Goal: Transaction & Acquisition: Purchase product/service

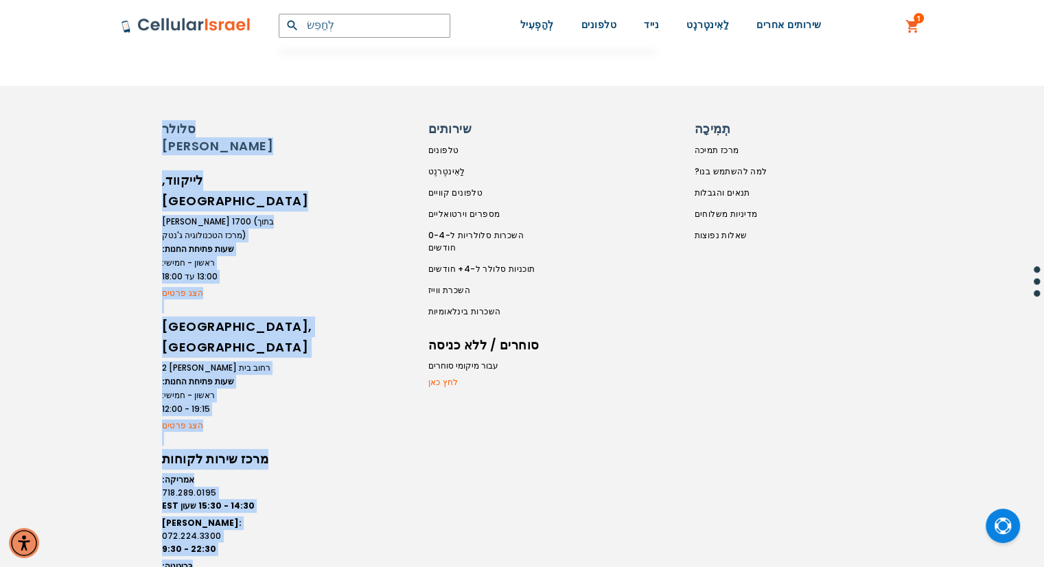
scroll to position [546, 0]
drag, startPoint x: 141, startPoint y: 100, endPoint x: 401, endPoint y: 473, distance: 454.2
click at [401, 473] on div "סלולר [PERSON_NAME], [GEOGRAPHIC_DATA] [PERSON_NAME] 1700 (בתוך מרכז הטכנולוגיה…" at bounding box center [522, 369] width 1044 height 567
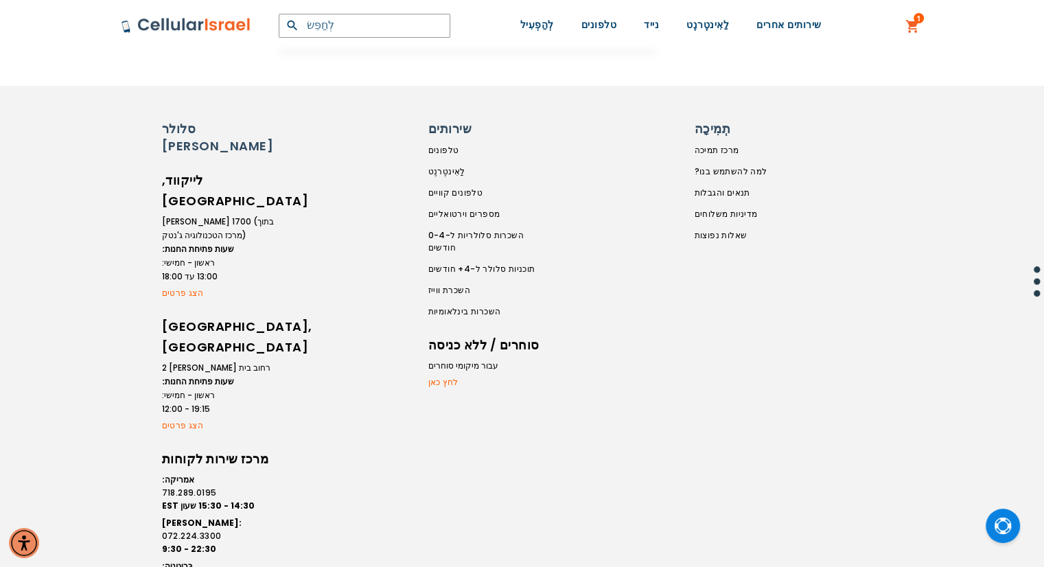
click at [834, 116] on div "סלולר [PERSON_NAME], [GEOGRAPHIC_DATA] [PERSON_NAME] 1700 (בתוך מרכז הטכנולוגיה…" at bounding box center [522, 369] width 1044 height 567
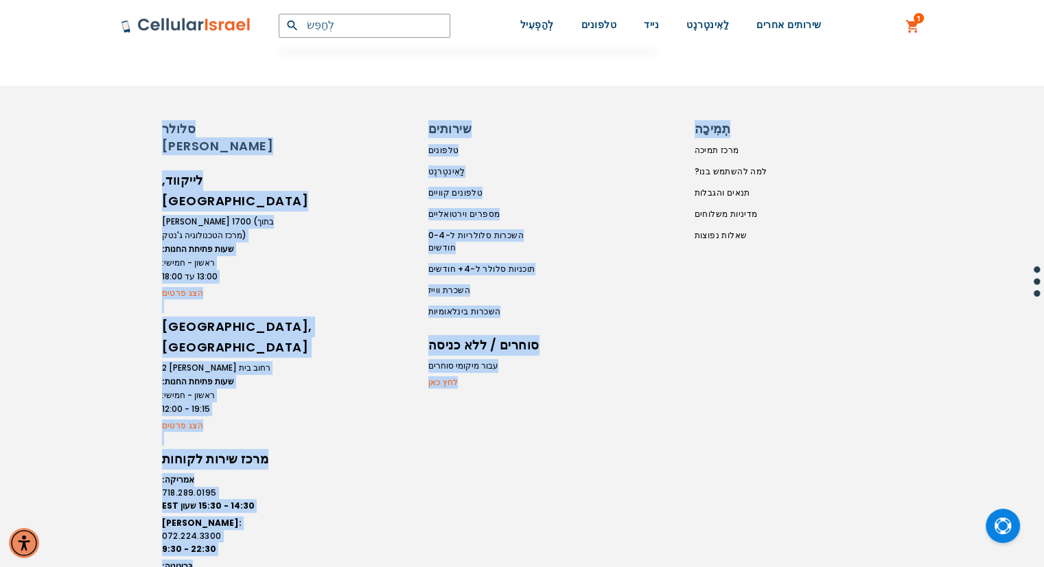
drag, startPoint x: 835, startPoint y: 116, endPoint x: 156, endPoint y: 108, distance: 679.0
click at [156, 108] on div "סלולר [PERSON_NAME], [GEOGRAPHIC_DATA] [PERSON_NAME] 1700 (בתוך מרכז הטכנולוגיה…" at bounding box center [522, 369] width 1044 height 567
click at [156, 106] on div "סלולר [PERSON_NAME], [GEOGRAPHIC_DATA] [PERSON_NAME] 1700 (בתוך מרכז הטכנולוגיה…" at bounding box center [522, 369] width 1044 height 567
drag, startPoint x: 156, startPoint y: 106, endPoint x: 806, endPoint y: 541, distance: 781.9
click at [806, 541] on div "סלולר [PERSON_NAME], [GEOGRAPHIC_DATA] [PERSON_NAME] 1700 (בתוך מרכז הטכנולוגיה…" at bounding box center [522, 369] width 1044 height 567
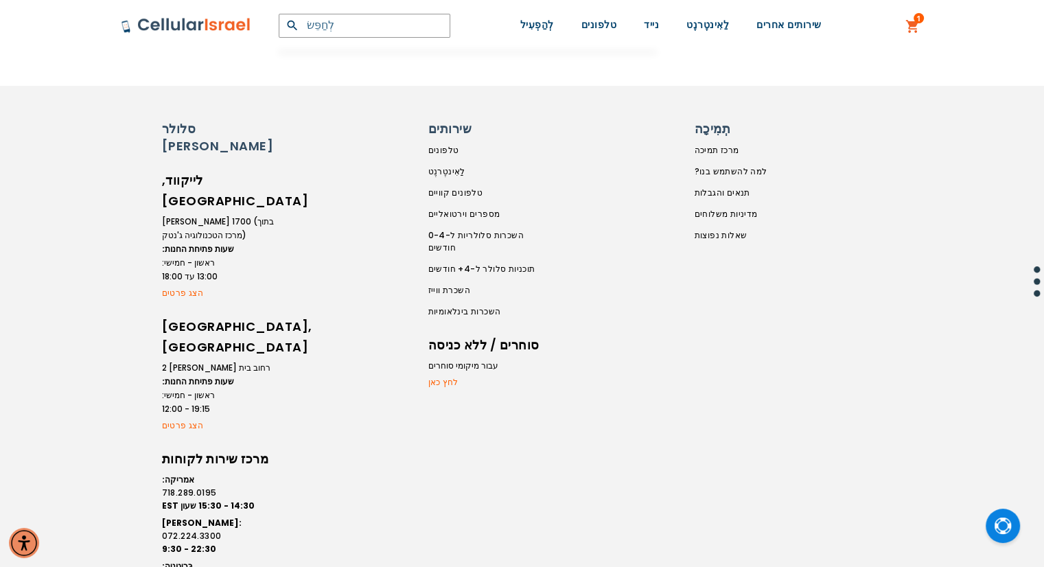
click at [148, 106] on div "סלולר [PERSON_NAME], [GEOGRAPHIC_DATA] [PERSON_NAME] 1700 (בתוך מרכז הטכנולוגיה…" at bounding box center [522, 369] width 1044 height 567
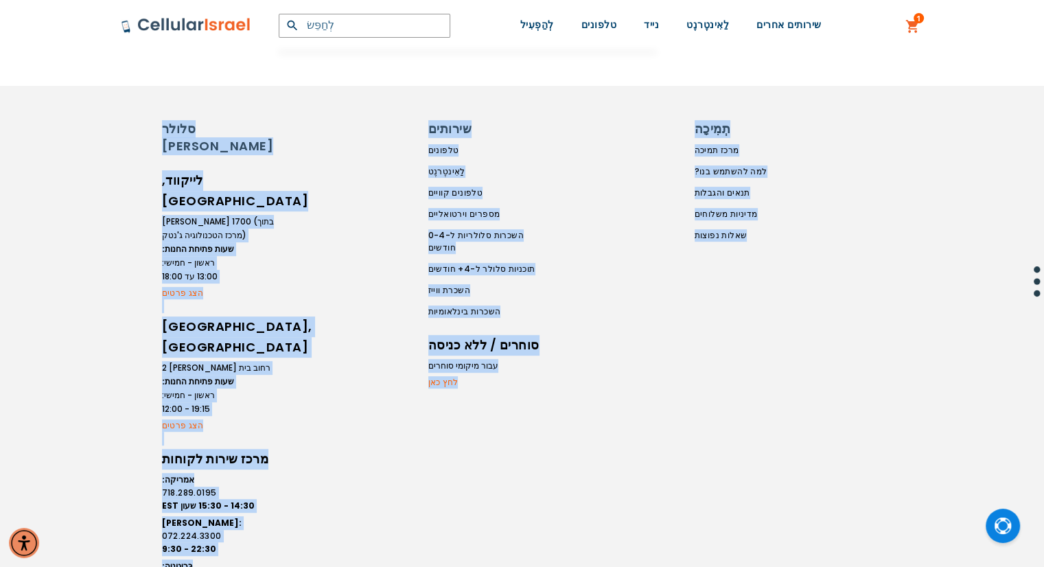
drag, startPoint x: 148, startPoint y: 106, endPoint x: 826, endPoint y: 542, distance: 805.7
click at [826, 541] on div "סלולר [PERSON_NAME], [GEOGRAPHIC_DATA] [PERSON_NAME] 1700 (בתוך מרכז הטכנולוגיה…" at bounding box center [522, 369] width 1044 height 567
click at [826, 542] on div "סלולר [PERSON_NAME], [GEOGRAPHIC_DATA] [PERSON_NAME] 1700 (בתוך מרכז הטכנולוגיה…" at bounding box center [523, 369] width 824 height 498
drag, startPoint x: 826, startPoint y: 542, endPoint x: 157, endPoint y: 101, distance: 801.2
click at [157, 101] on div "סלולר [PERSON_NAME], [GEOGRAPHIC_DATA] [PERSON_NAME] 1700 (בתוך מרכז הטכנולוגיה…" at bounding box center [522, 369] width 1044 height 567
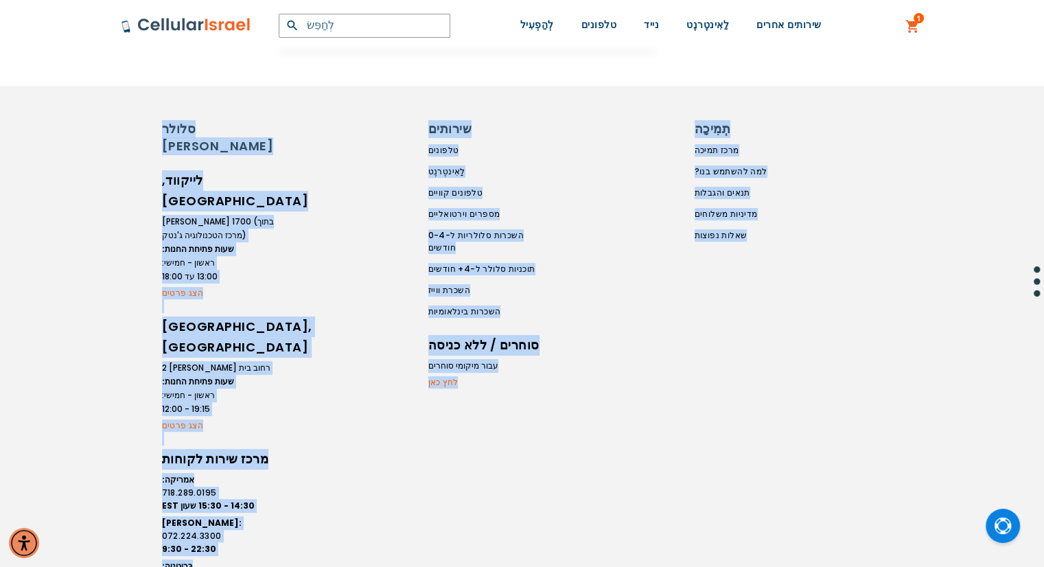
click at [157, 100] on div "סלולר [PERSON_NAME], [GEOGRAPHIC_DATA] [PERSON_NAME] 1700 (בתוך מרכז הטכנולוגיה…" at bounding box center [522, 369] width 1044 height 567
drag, startPoint x: 157, startPoint y: 100, endPoint x: 807, endPoint y: 548, distance: 789.7
click at [807, 548] on div "סלולר [PERSON_NAME], [GEOGRAPHIC_DATA] [PERSON_NAME] 1700 (בתוך מרכז הטכנולוגיה…" at bounding box center [522, 369] width 1044 height 567
click at [807, 551] on div "סלולר [PERSON_NAME], [GEOGRAPHIC_DATA] [PERSON_NAME] 1700 (בתוך מרכז הטכנולוגיה…" at bounding box center [523, 369] width 824 height 498
drag, startPoint x: 807, startPoint y: 552, endPoint x: 141, endPoint y: 100, distance: 805.6
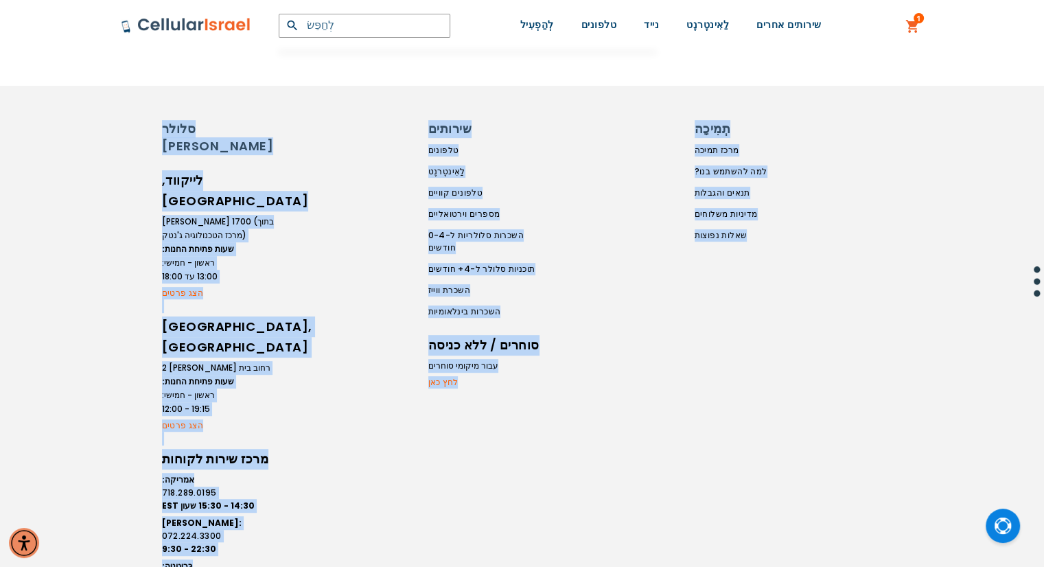
click at [141, 100] on div "סלולר [PERSON_NAME], [GEOGRAPHIC_DATA] [PERSON_NAME] 1700 (בתוך מרכז הטכנולוגיה…" at bounding box center [522, 369] width 1044 height 567
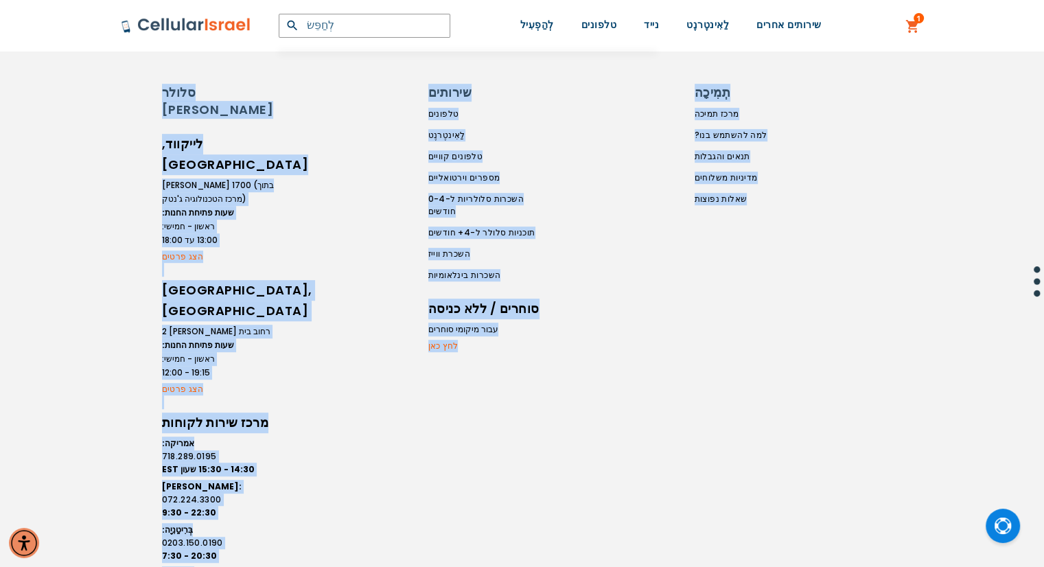
drag, startPoint x: 141, startPoint y: 100, endPoint x: 811, endPoint y: 561, distance: 813.4
click at [811, 561] on div "סלולר [PERSON_NAME], [GEOGRAPHIC_DATA] [PERSON_NAME] 1700 (בתוך מרכז הטכנולוגיה…" at bounding box center [522, 352] width 1044 height 607
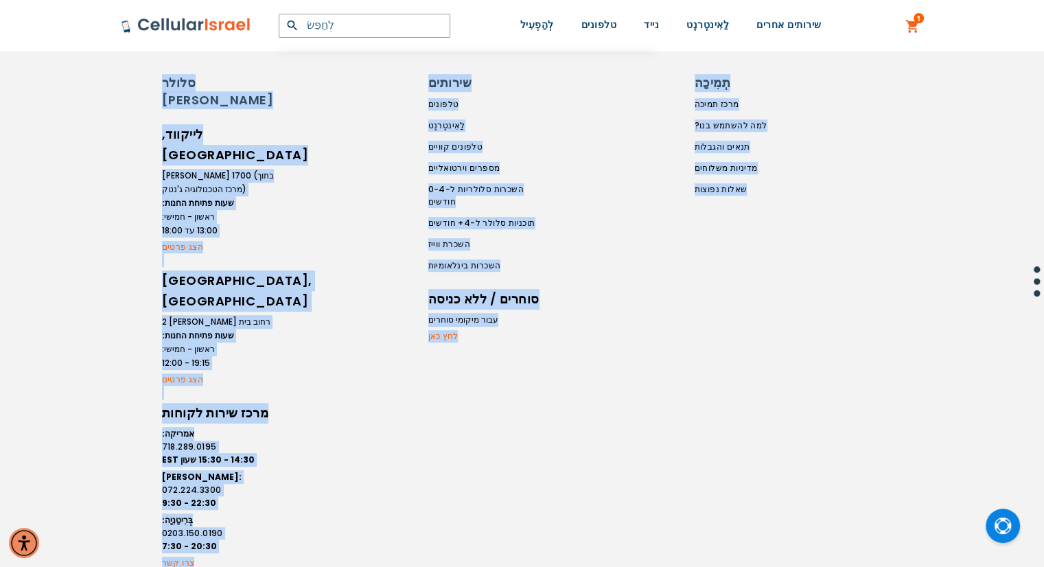
click at [811, 542] on div "סלולר [PERSON_NAME], [GEOGRAPHIC_DATA] [PERSON_NAME] 1700 (בתוך מרכז הטכנולוגיה…" at bounding box center [522, 323] width 1044 height 567
drag, startPoint x: 811, startPoint y: 541, endPoint x: 154, endPoint y: 56, distance: 816.4
click at [155, 57] on div "סלולר [PERSON_NAME], [GEOGRAPHIC_DATA] [PERSON_NAME] 1700 (בתוך מרכז הטכנולוגיה…" at bounding box center [522, 323] width 1044 height 567
click at [152, 56] on div "סלולר [PERSON_NAME], [GEOGRAPHIC_DATA] [PERSON_NAME] 1700 (בתוך מרכז הטכנולוגיה…" at bounding box center [522, 323] width 1044 height 567
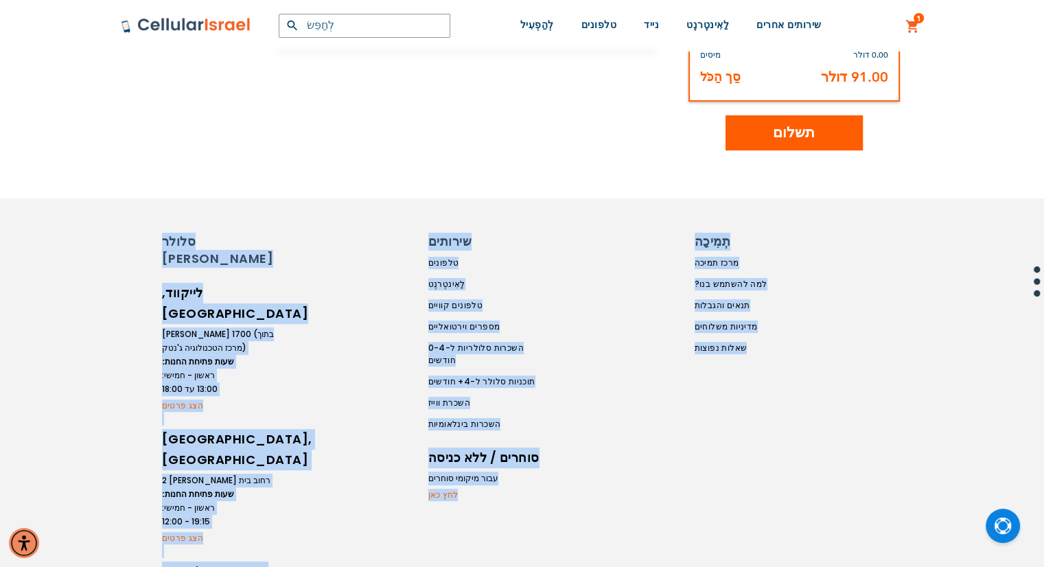
scroll to position [613, 0]
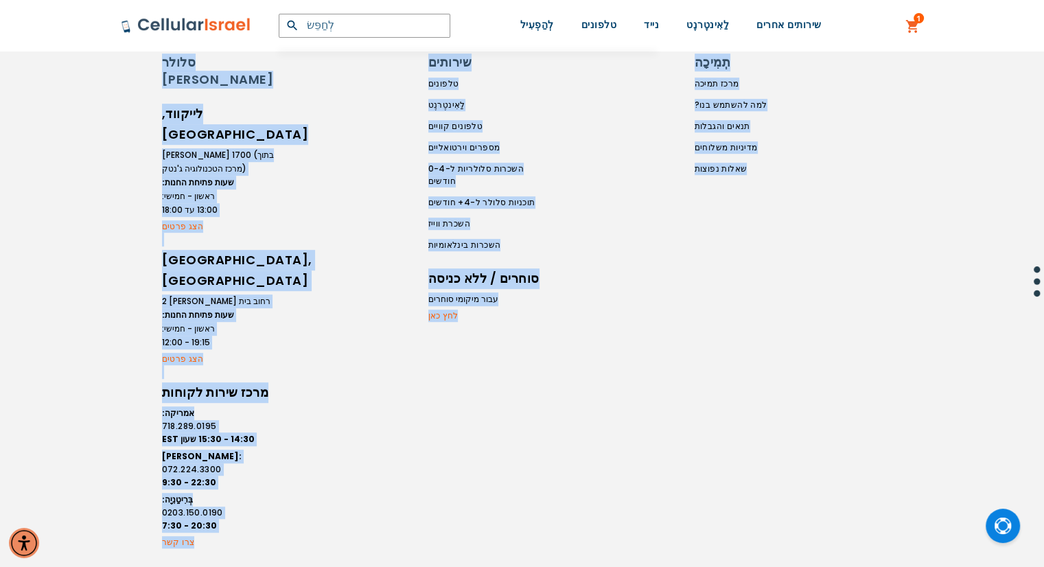
drag, startPoint x: 149, startPoint y: 233, endPoint x: 802, endPoint y: 510, distance: 709.0
click at [802, 510] on div "סלולר [PERSON_NAME], [GEOGRAPHIC_DATA] [PERSON_NAME] 1700 (בתוך מרכז הטכנולוגיה…" at bounding box center [522, 302] width 1044 height 567
drag, startPoint x: 802, startPoint y: 510, endPoint x: 149, endPoint y: 55, distance: 795.8
click at [150, 55] on div "סלולר [PERSON_NAME], [GEOGRAPHIC_DATA] [PERSON_NAME] 1700 (בתוך מרכז הטכנולוגיה…" at bounding box center [522, 302] width 1044 height 567
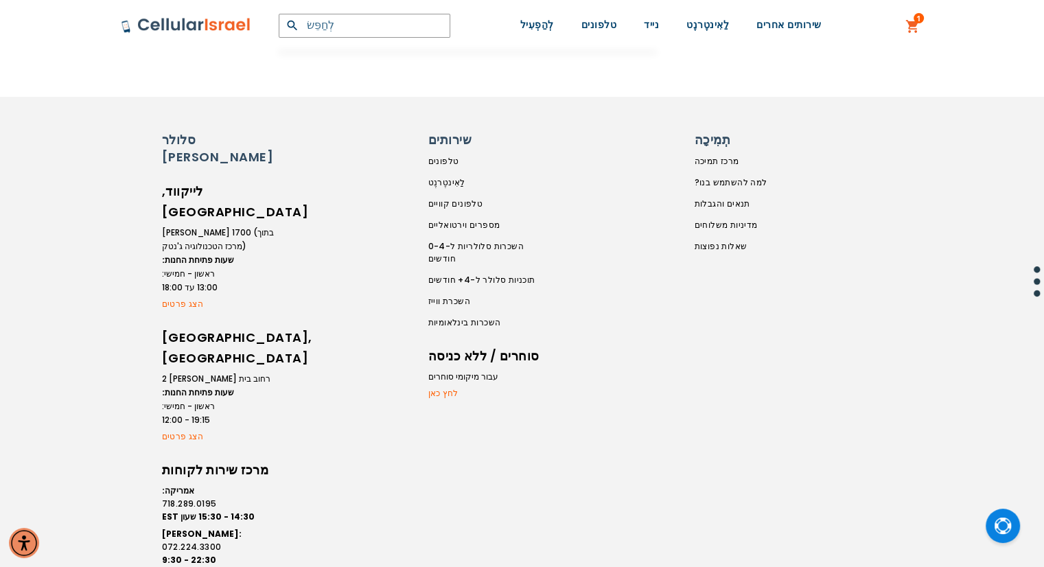
click at [122, 114] on div "סלולר [PERSON_NAME], [GEOGRAPHIC_DATA] [PERSON_NAME] 1700 (בתוך מרכז הטכנולוגיה…" at bounding box center [522, 380] width 1044 height 567
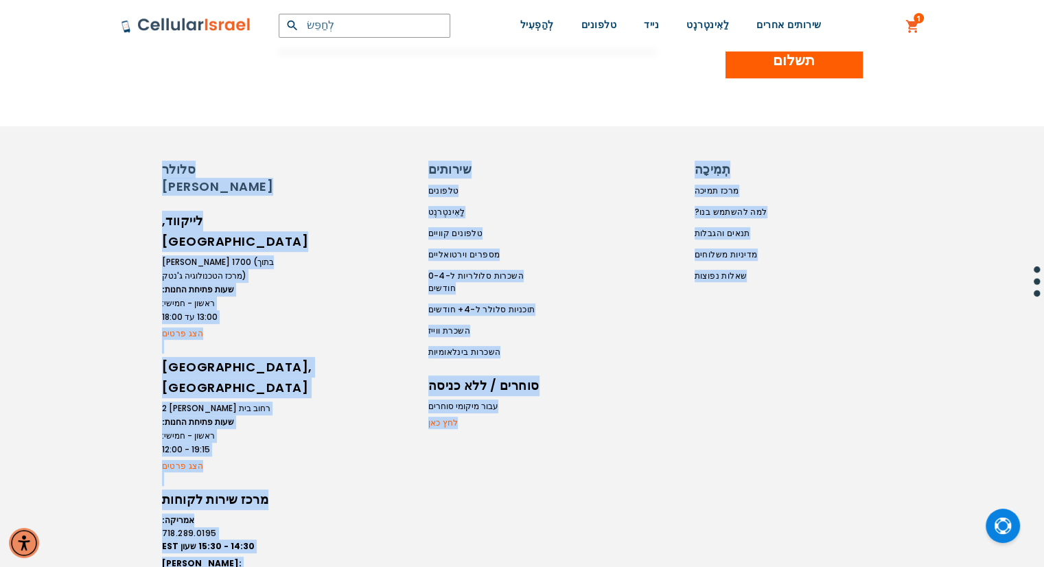
scroll to position [522, 0]
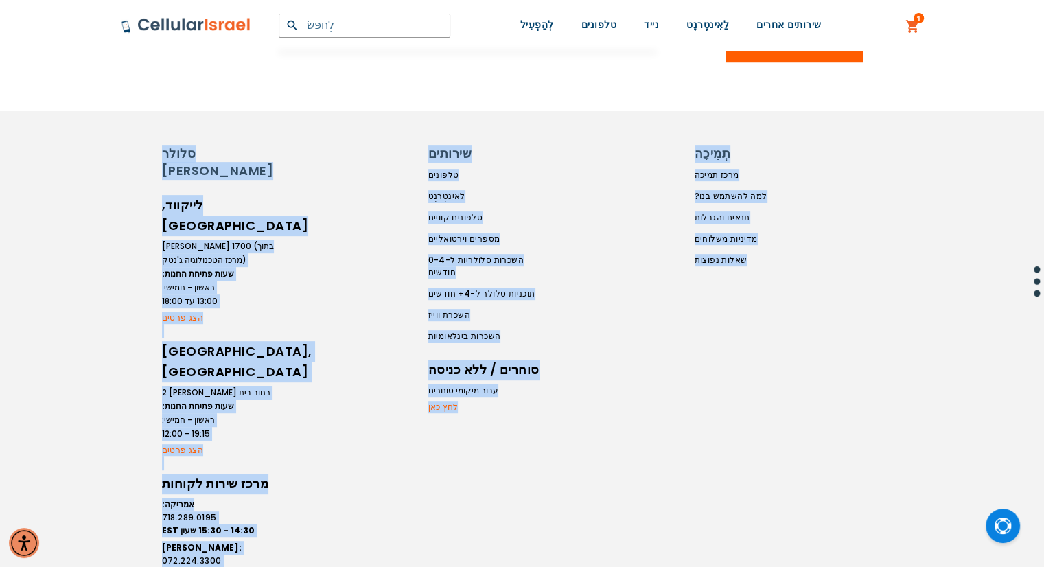
drag, startPoint x: 179, startPoint y: 179, endPoint x: 772, endPoint y: 551, distance: 699.6
click at [772, 553] on div "סֵמִינָר ישיבה תייר עולים זוגות תְמִיכָה [PHONE_NUMBER] / [PHONE_NUMBER] כְּנִי…" at bounding box center [522, 97] width 1044 height 1239
click at [776, 522] on div "סלולר [PERSON_NAME], [GEOGRAPHIC_DATA] [PERSON_NAME] 1700 (בתוך מרכז הטכנולוגיה…" at bounding box center [523, 394] width 824 height 498
drag, startPoint x: 148, startPoint y: 130, endPoint x: 792, endPoint y: 500, distance: 743.0
click at [792, 500] on div "סלולר [PERSON_NAME], [GEOGRAPHIC_DATA] [PERSON_NAME] 1700 (בתוך מרכז הטכנולוגיה…" at bounding box center [522, 394] width 1044 height 567
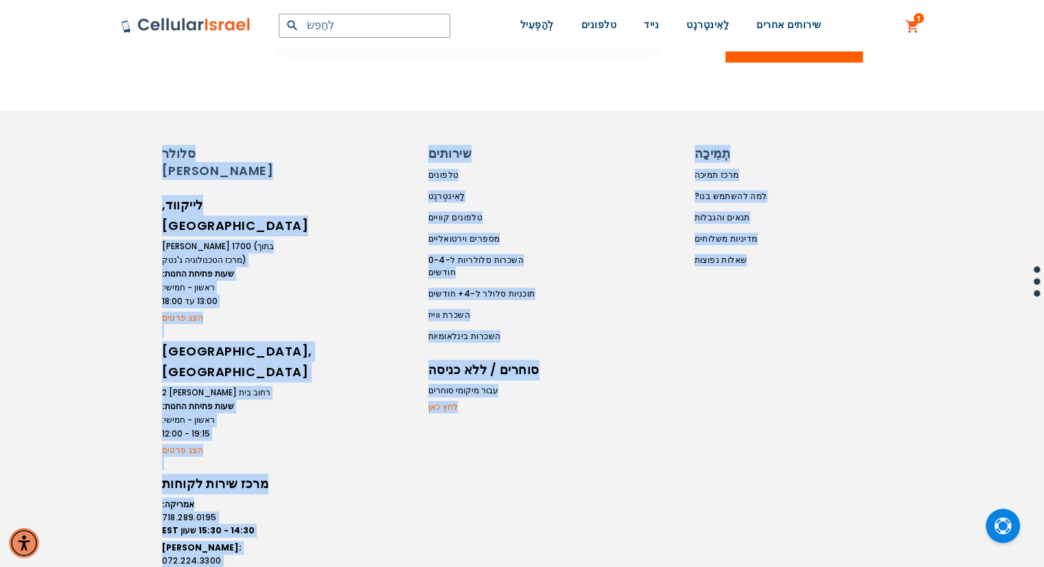
click at [793, 500] on div "סלולר [PERSON_NAME], [GEOGRAPHIC_DATA] [PERSON_NAME] 1700 (בתוך מרכז הטכנולוגיה…" at bounding box center [523, 394] width 824 height 498
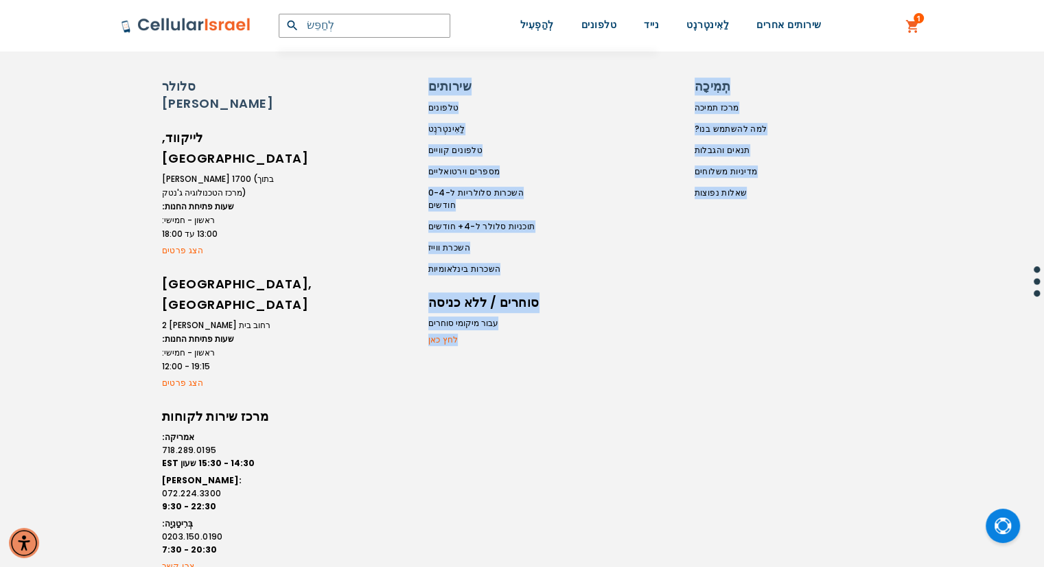
scroll to position [590, 0]
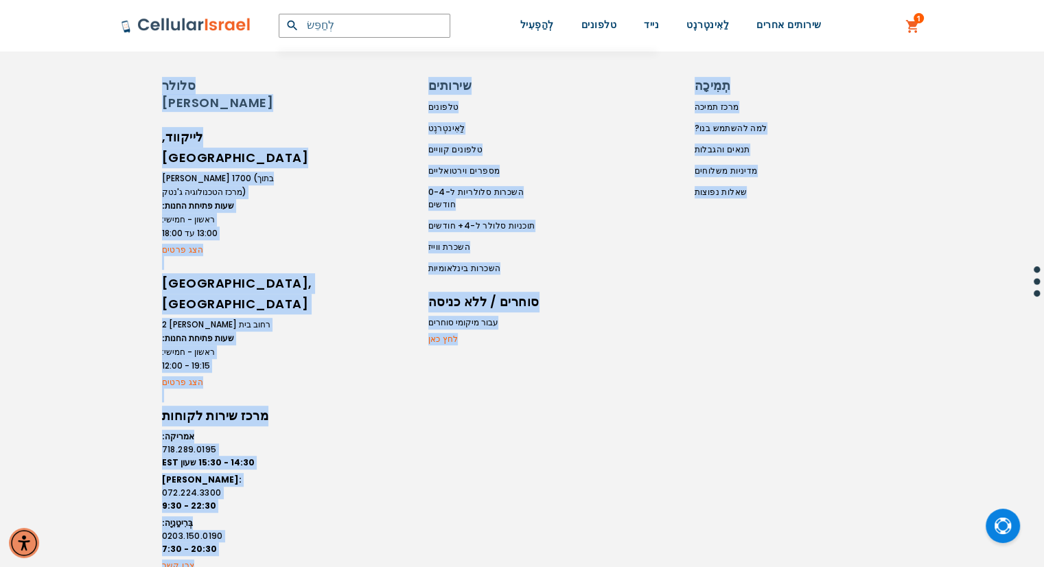
drag, startPoint x: 824, startPoint y: 510, endPoint x: 137, endPoint y: 68, distance: 816.5
click at [137, 68] on div "סלולר [PERSON_NAME], [GEOGRAPHIC_DATA] [PERSON_NAME] 1700 (בתוך מרכז הטכנולוגיה…" at bounding box center [522, 326] width 1044 height 567
drag, startPoint x: 141, startPoint y: 59, endPoint x: 821, endPoint y: 468, distance: 793.3
click at [821, 468] on div "סלולר [PERSON_NAME], [GEOGRAPHIC_DATA] [PERSON_NAME] 1700 (בתוך מרכז הטכנולוגיה…" at bounding box center [522, 326] width 1044 height 567
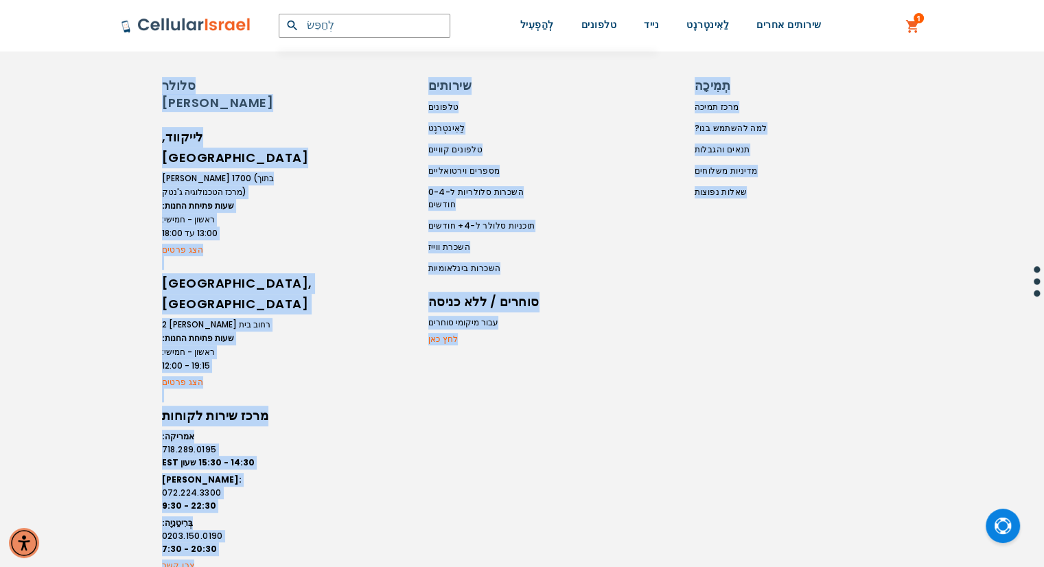
click at [821, 468] on div "סלולר [PERSON_NAME], [GEOGRAPHIC_DATA] [PERSON_NAME] 1700 (בתוך מרכז הטכנולוגיה…" at bounding box center [523, 326] width 824 height 498
